Goal: Task Accomplishment & Management: Manage account settings

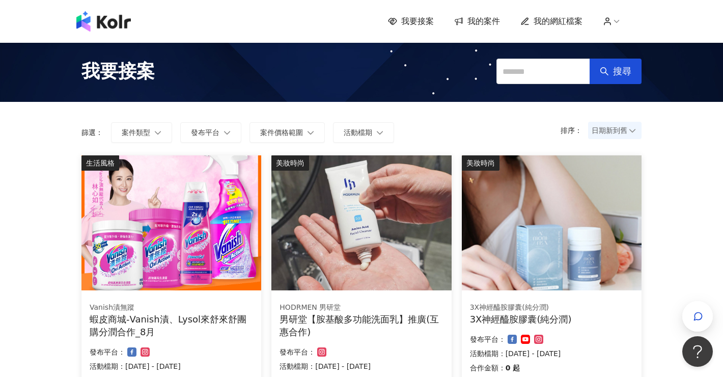
click at [481, 21] on span "我的案件" at bounding box center [483, 21] width 33 height 11
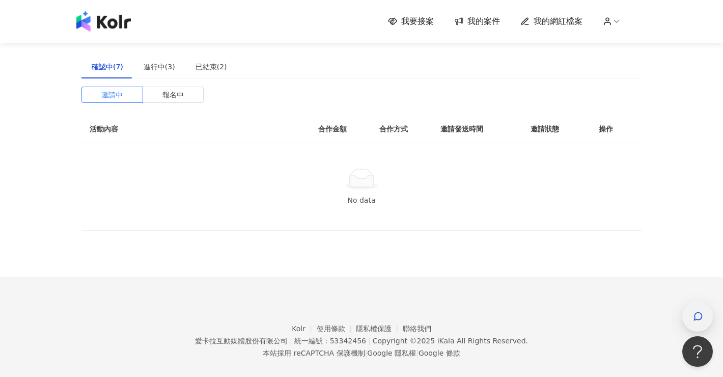
click at [699, 317] on icon "button" at bounding box center [698, 316] width 10 height 10
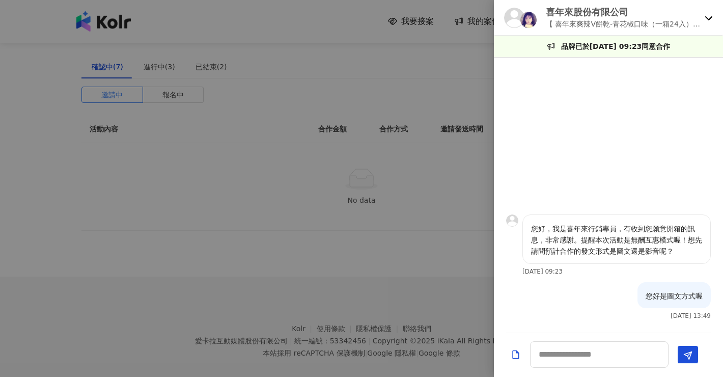
click at [711, 12] on div "喜年來股份有限公司 【 喜年來爽辣V餅乾-青花椒口味（一箱24入）】開箱合作（無酬互惠）" at bounding box center [608, 18] width 229 height 36
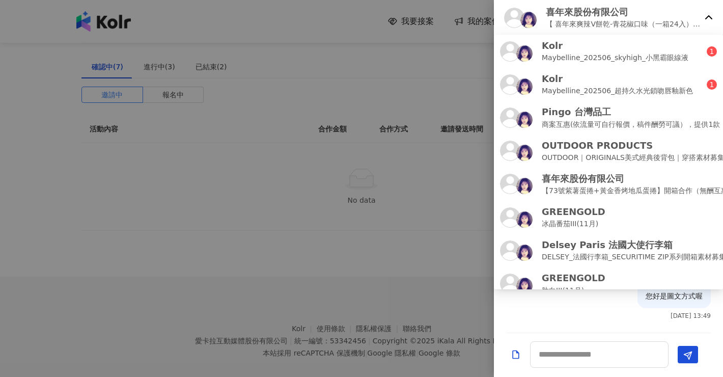
click at [710, 16] on icon at bounding box center [709, 18] width 8 height 8
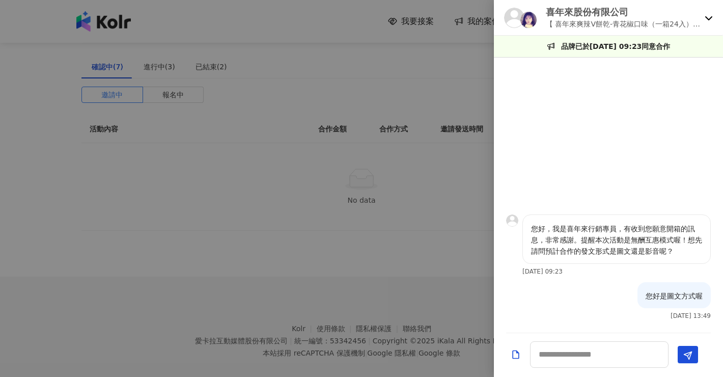
click at [710, 16] on icon at bounding box center [709, 18] width 8 height 8
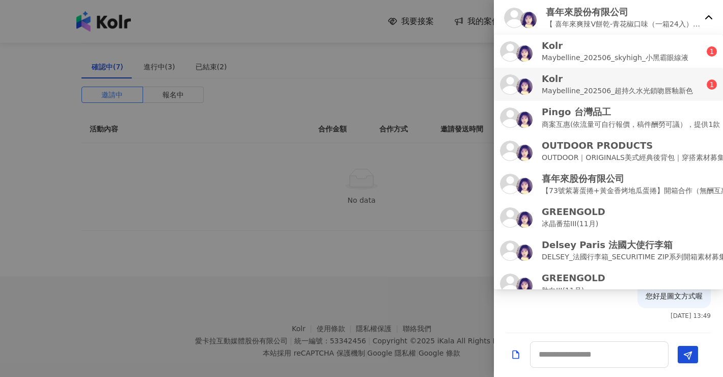
click at [667, 95] on p "Maybelline_202506_超持久水光鎖吻唇釉新色" at bounding box center [617, 90] width 151 height 11
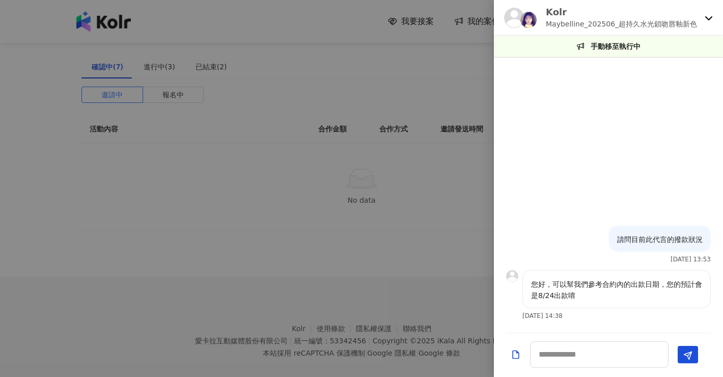
click at [707, 20] on icon at bounding box center [709, 18] width 8 height 8
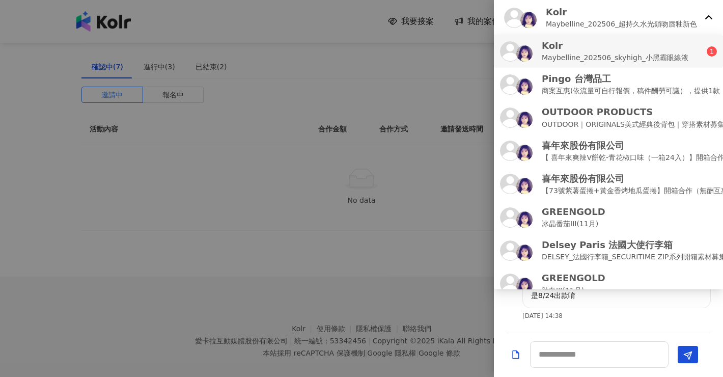
click at [666, 60] on p "Maybelline_202506_skyhigh_小黑霸眼線液" at bounding box center [615, 57] width 147 height 11
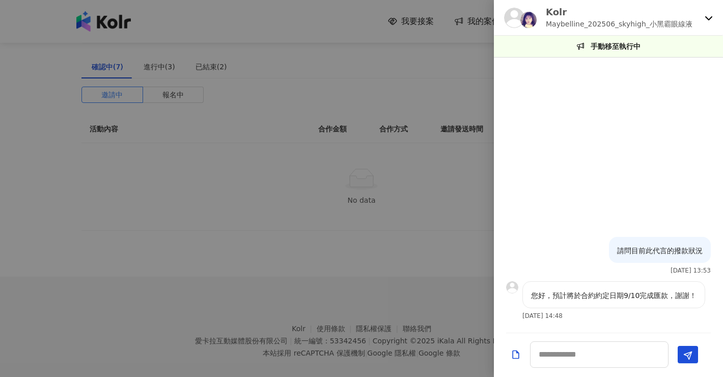
click at [709, 16] on icon at bounding box center [709, 18] width 8 height 8
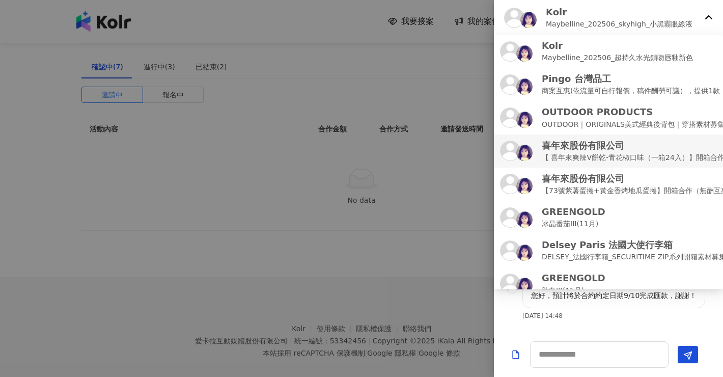
click at [647, 154] on p "【 喜年來爽辣V餅乾-青花椒口味（一箱24入）】開箱合作（無酬互惠）" at bounding box center [655, 157] width 226 height 11
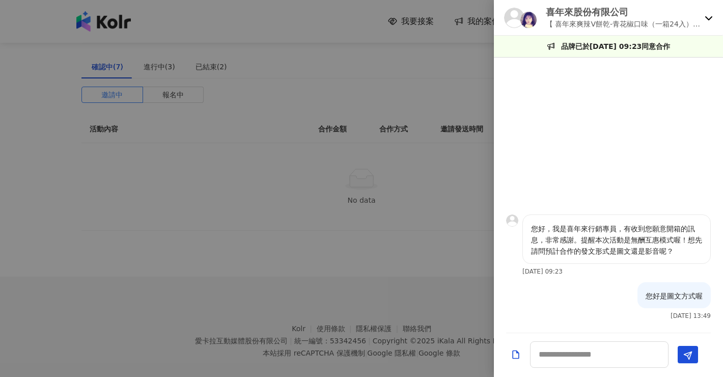
click at [707, 18] on icon at bounding box center [709, 18] width 8 height 8
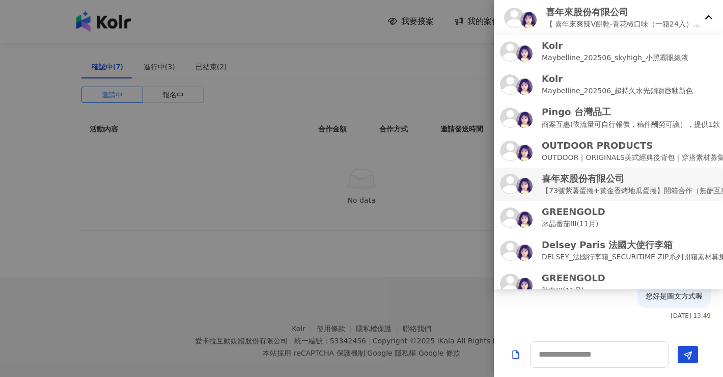
click at [674, 189] on p "【73號紫薯蛋捲+黃金香烤地瓜蛋捲】開箱合作（無酬互惠）" at bounding box center [638, 190] width 193 height 11
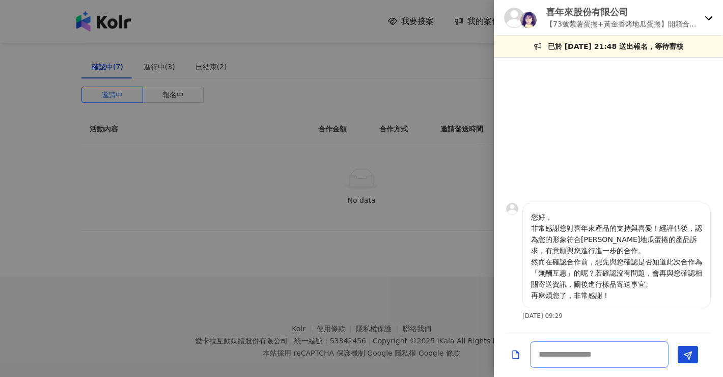
click at [576, 356] on textarea at bounding box center [599, 354] width 138 height 26
click at [577, 350] on textarea at bounding box center [599, 354] width 138 height 26
type textarea "*"
type textarea "***"
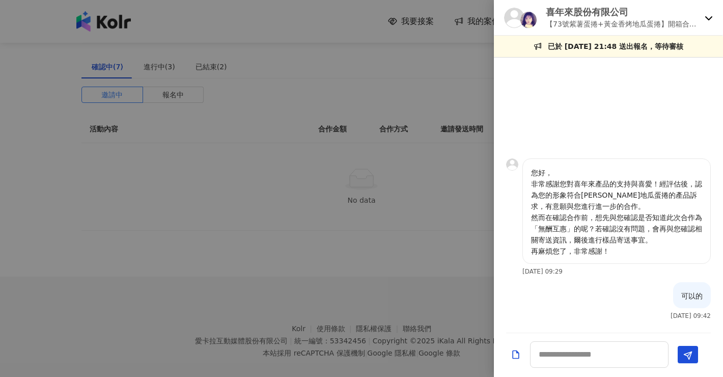
click at [351, 177] on div at bounding box center [361, 188] width 723 height 377
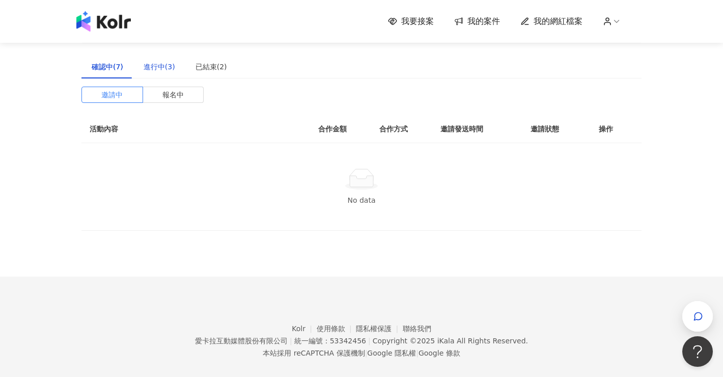
click at [163, 70] on div "進行中(3)" at bounding box center [160, 66] width 32 height 11
